Goal: Information Seeking & Learning: Learn about a topic

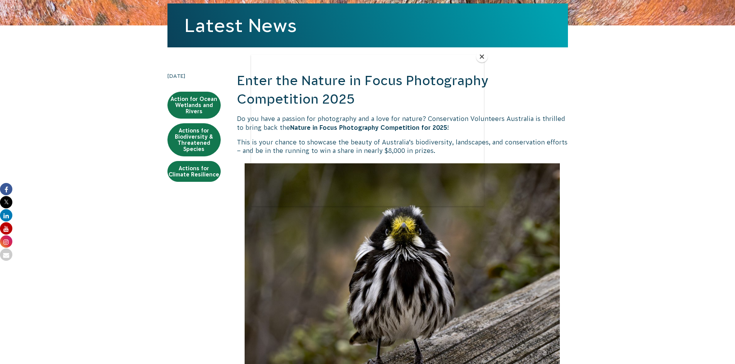
scroll to position [95, 0]
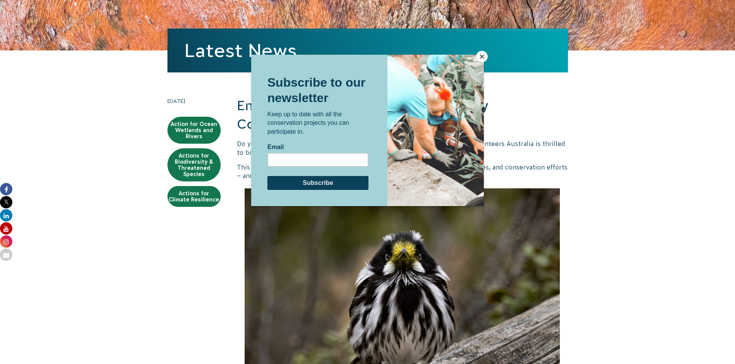
click at [483, 57] on button "Close" at bounding box center [482, 57] width 12 height 12
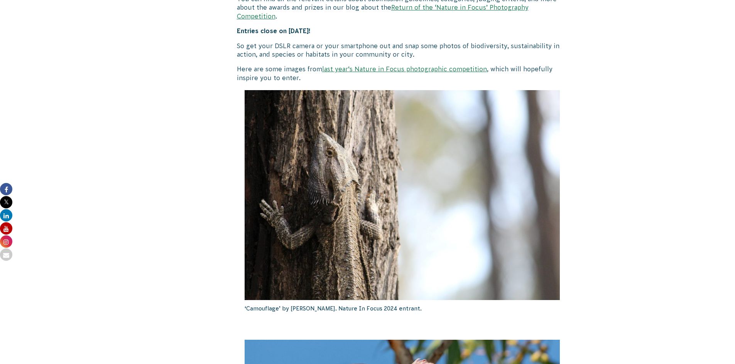
scroll to position [609, 0]
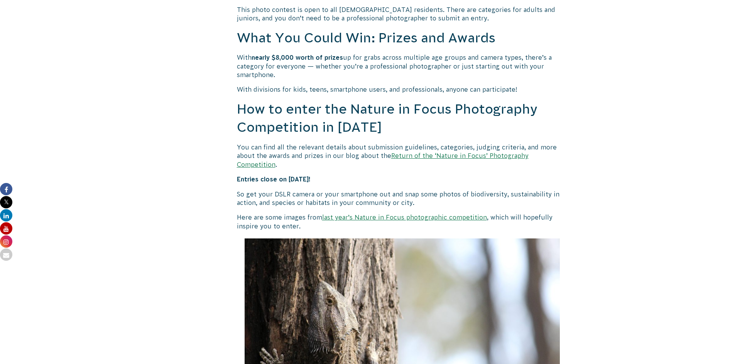
click at [445, 218] on link "last year’s Nature in Focus photographic competition" at bounding box center [404, 217] width 165 height 7
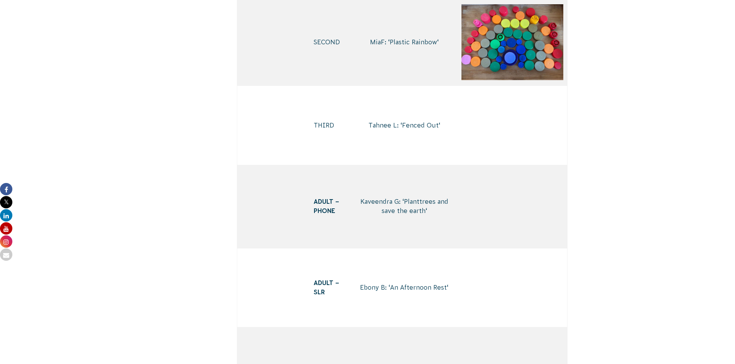
scroll to position [3227, 0]
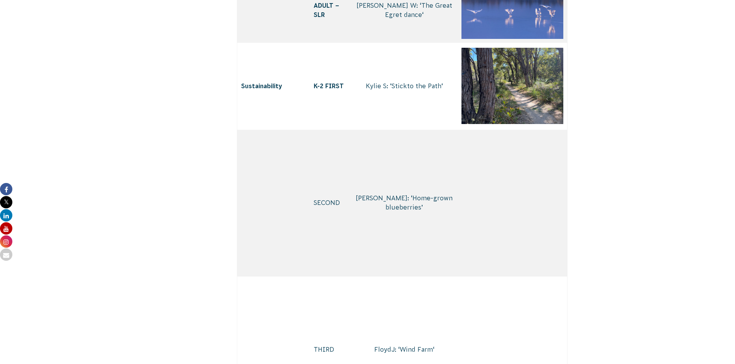
drag, startPoint x: 736, startPoint y: 21, endPoint x: 739, endPoint y: 145, distance: 123.9
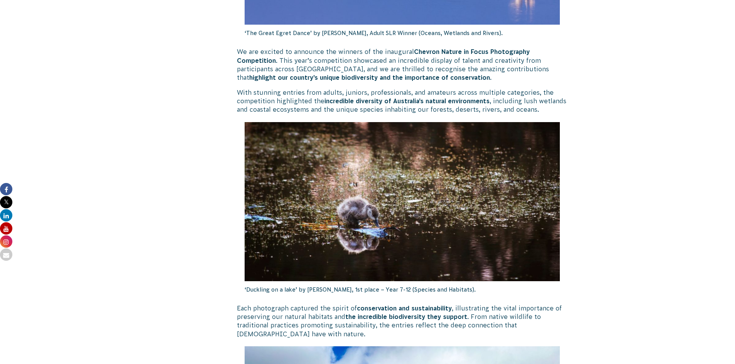
scroll to position [0, 0]
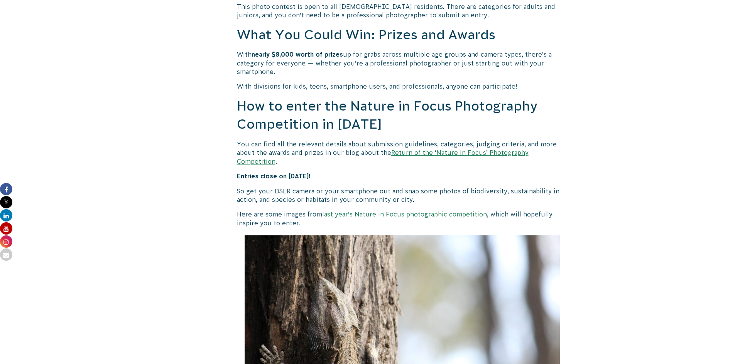
scroll to position [653, 0]
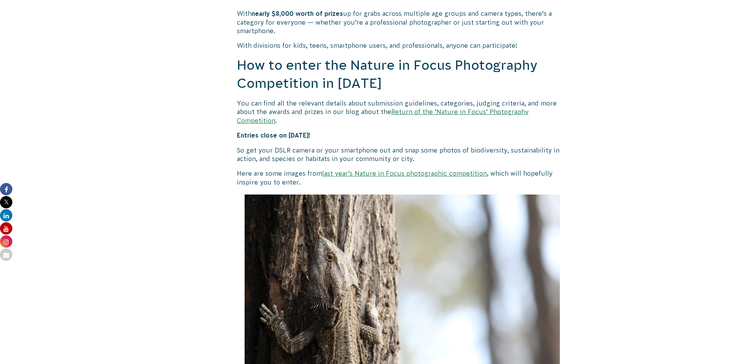
click at [431, 113] on link "Return of the ‘Nature in Focus’ Photography Competition" at bounding box center [383, 115] width 292 height 15
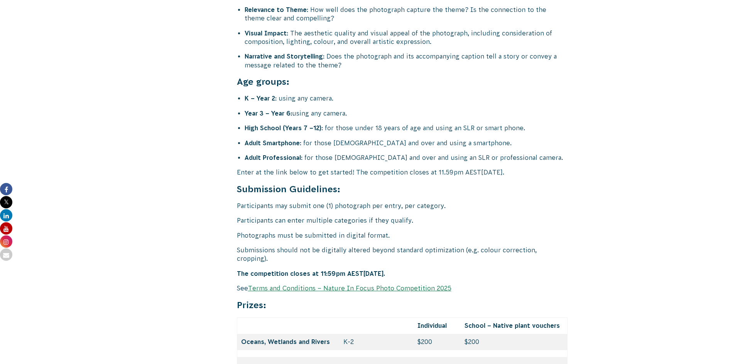
scroll to position [3045, 0]
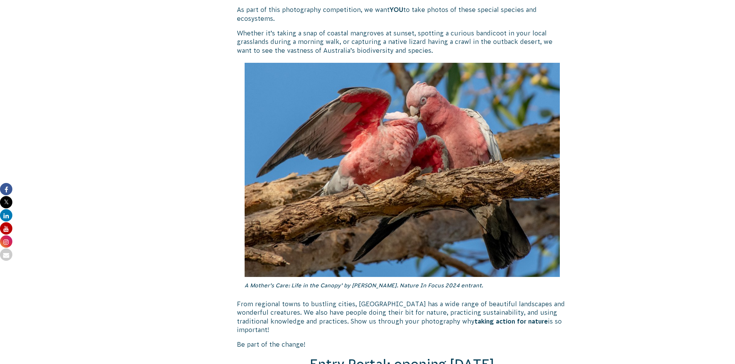
scroll to position [842, 0]
